Goal: Task Accomplishment & Management: Use online tool/utility

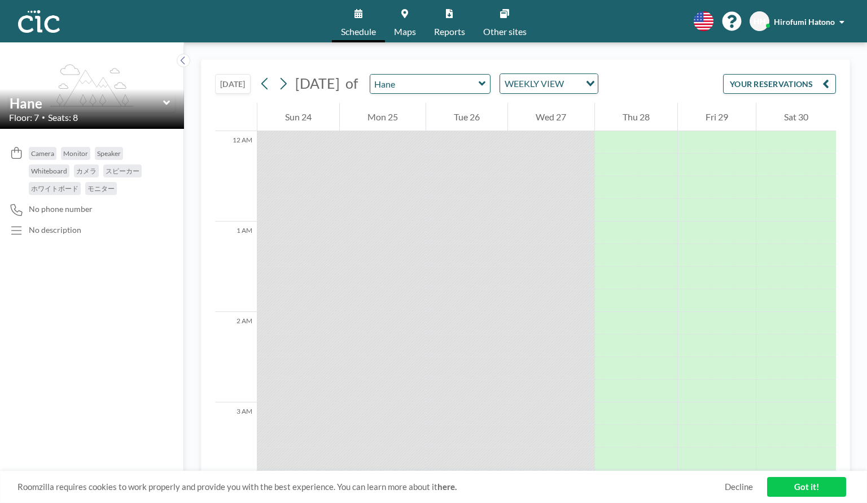
scroll to position [1378, 0]
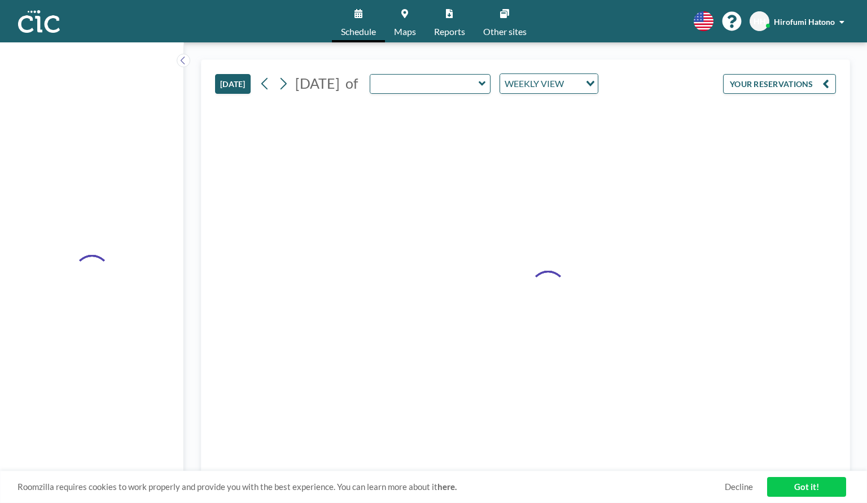
type input "Hane"
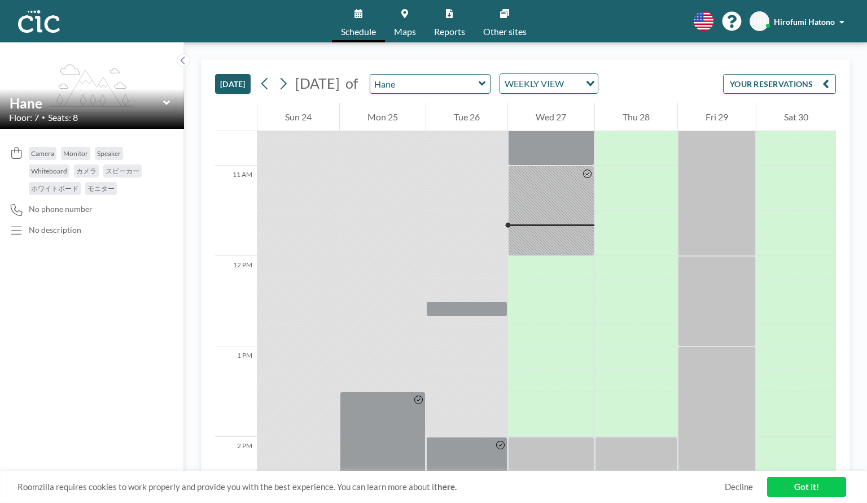
scroll to position [1016, 0]
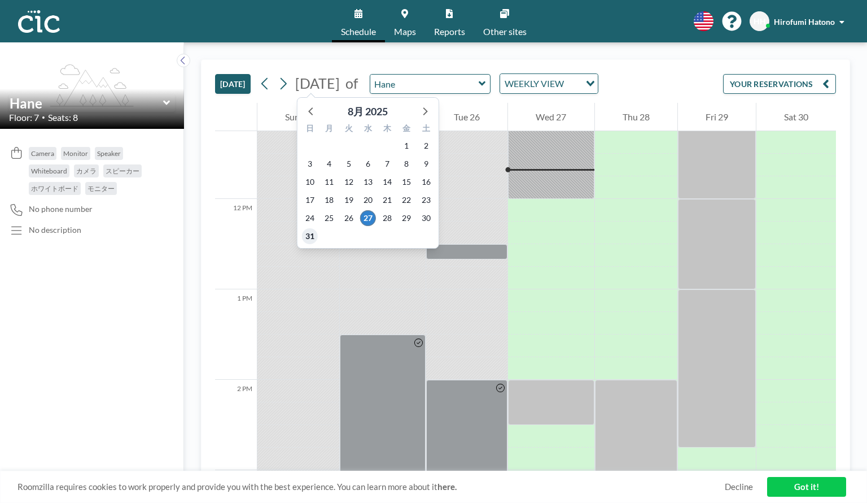
click at [313, 238] on span "31" at bounding box center [310, 236] width 16 height 16
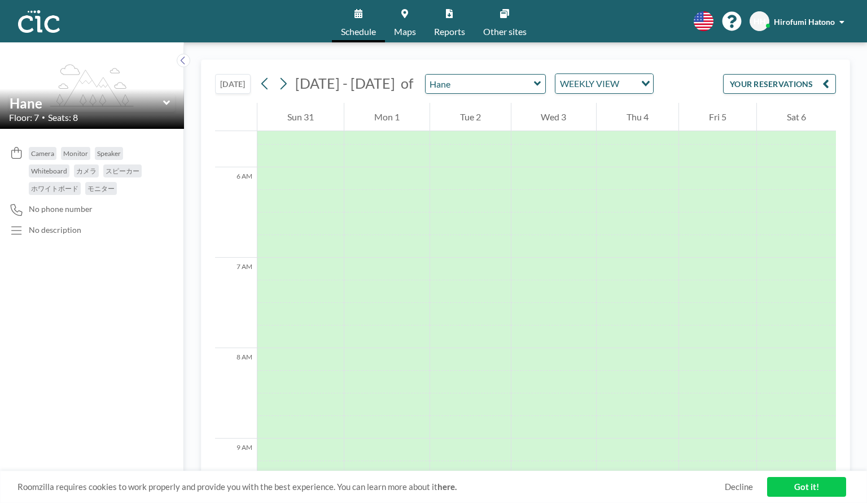
scroll to position [700, 0]
click at [464, 88] on input "text" at bounding box center [480, 84] width 108 height 19
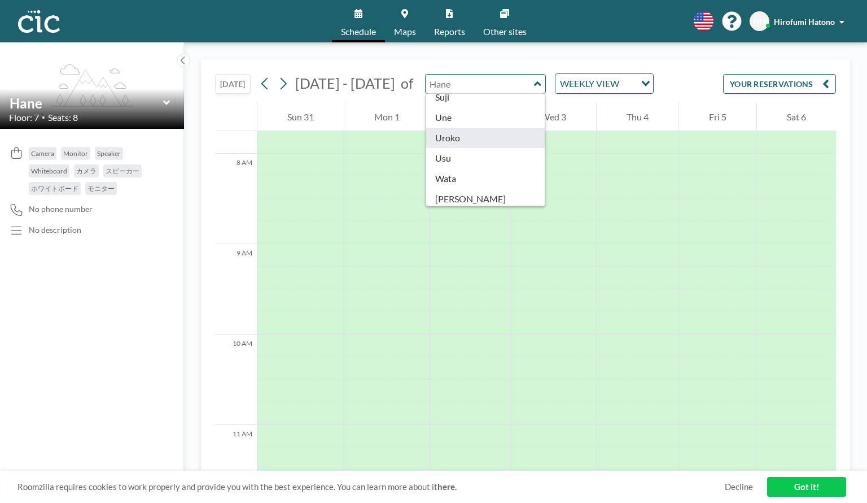
scroll to position [626, 0]
type input "Uroko"
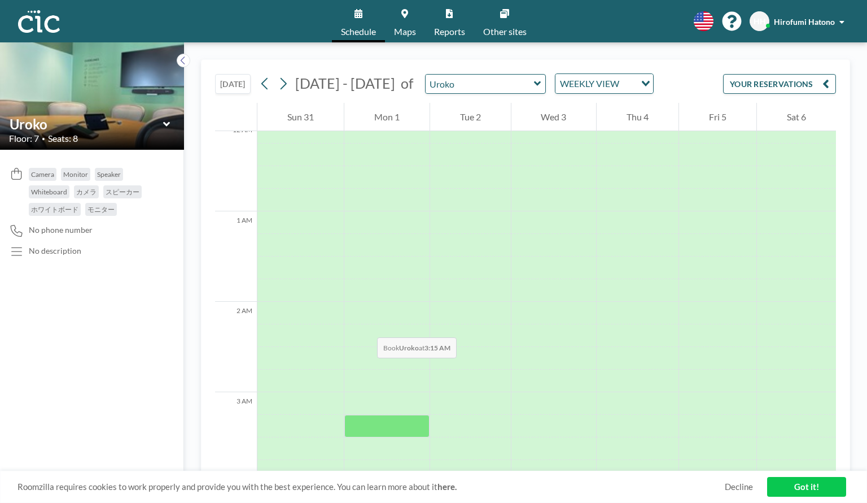
scroll to position [0, 0]
click at [489, 77] on input "text" at bounding box center [480, 84] width 108 height 19
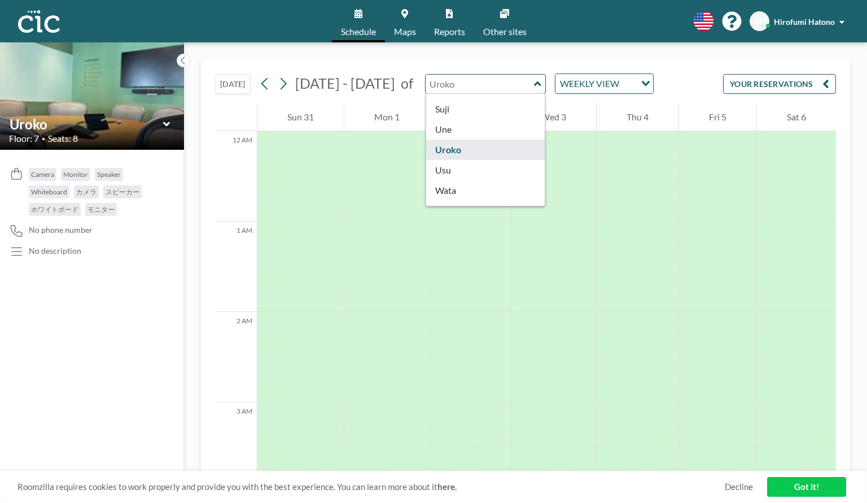
scroll to position [626, 0]
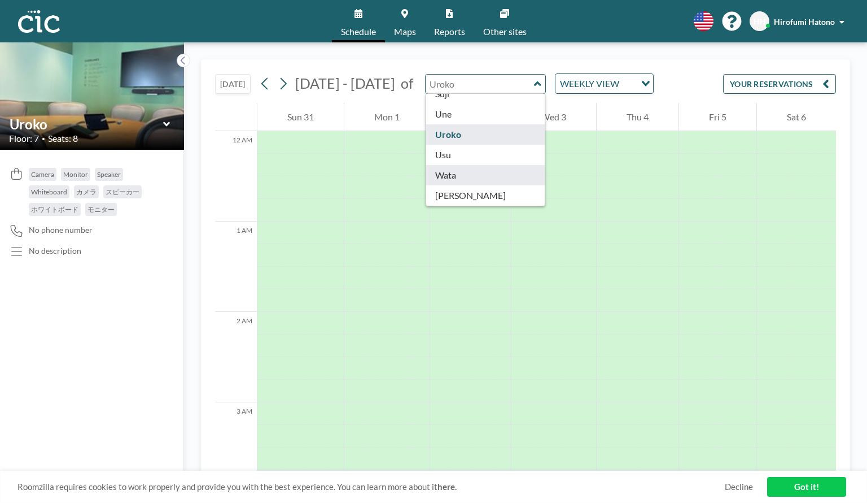
type input "Wata"
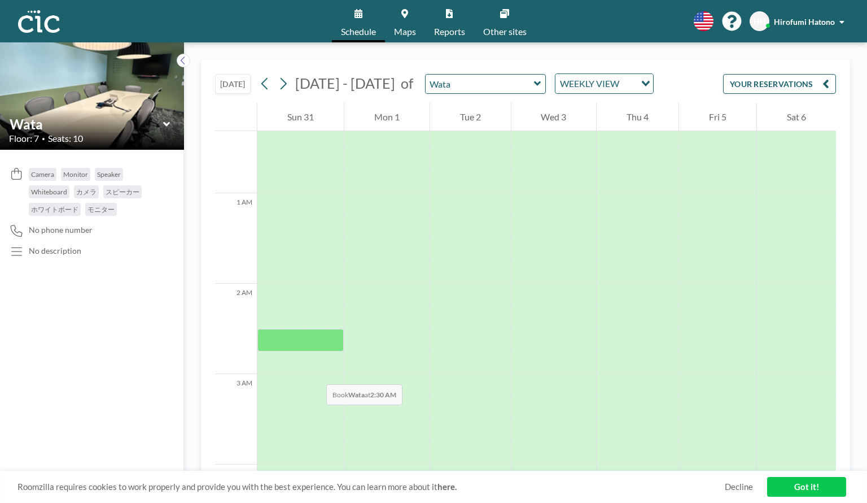
scroll to position [0, 0]
